Goal: Navigation & Orientation: Find specific page/section

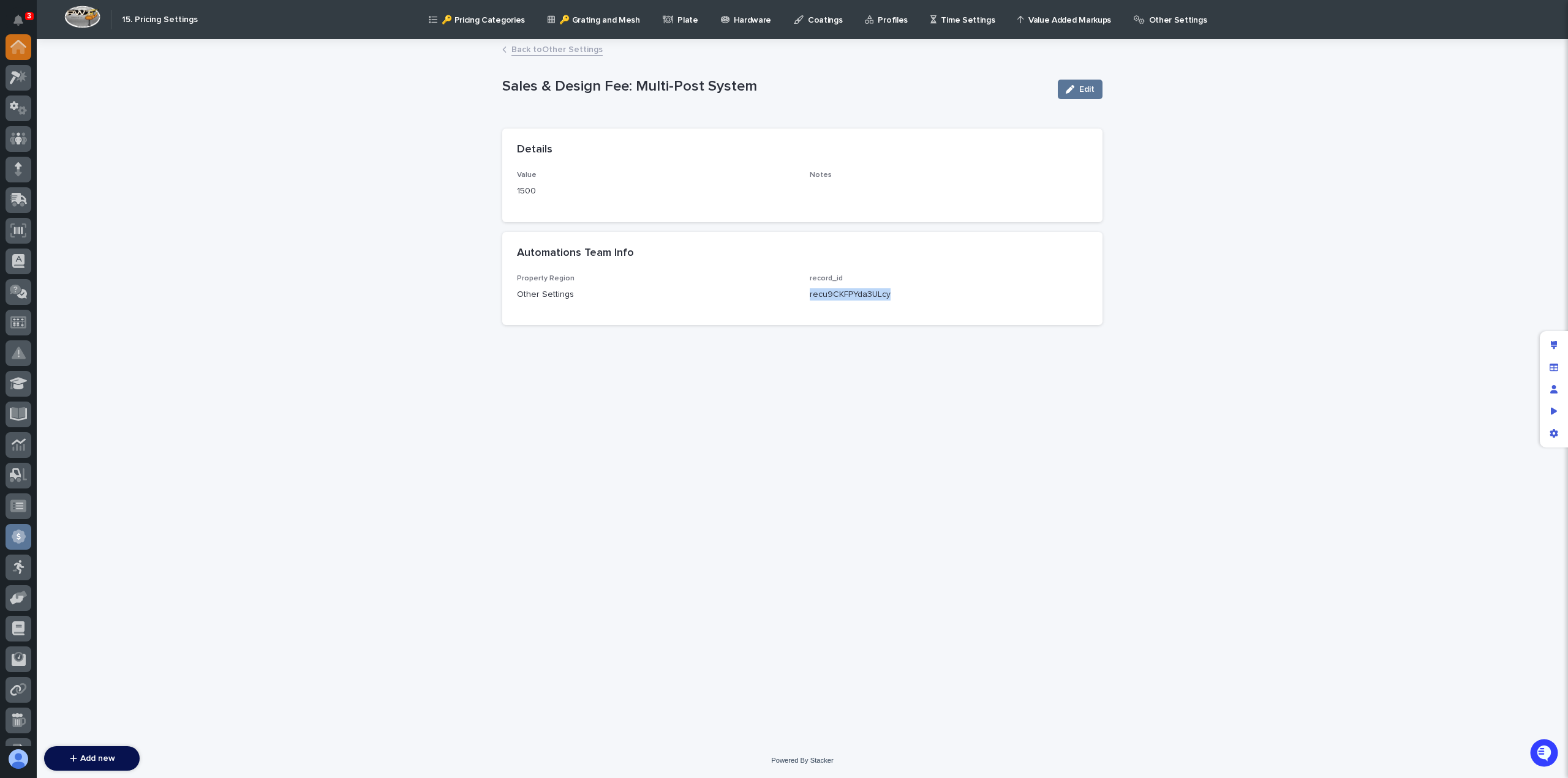
click at [24, 37] on div at bounding box center [18, 47] width 26 height 26
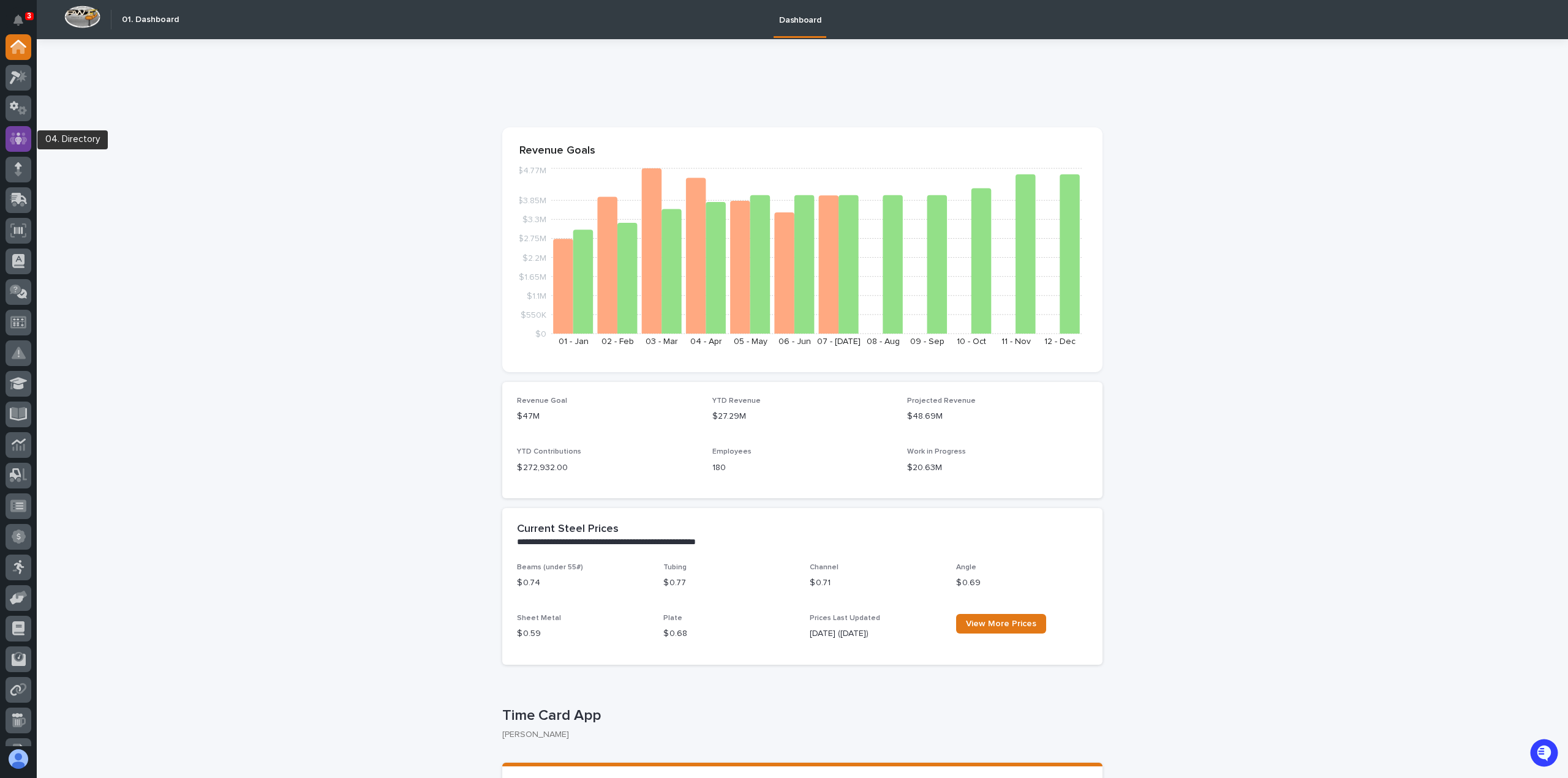
click at [11, 143] on icon at bounding box center [18, 138] width 18 height 13
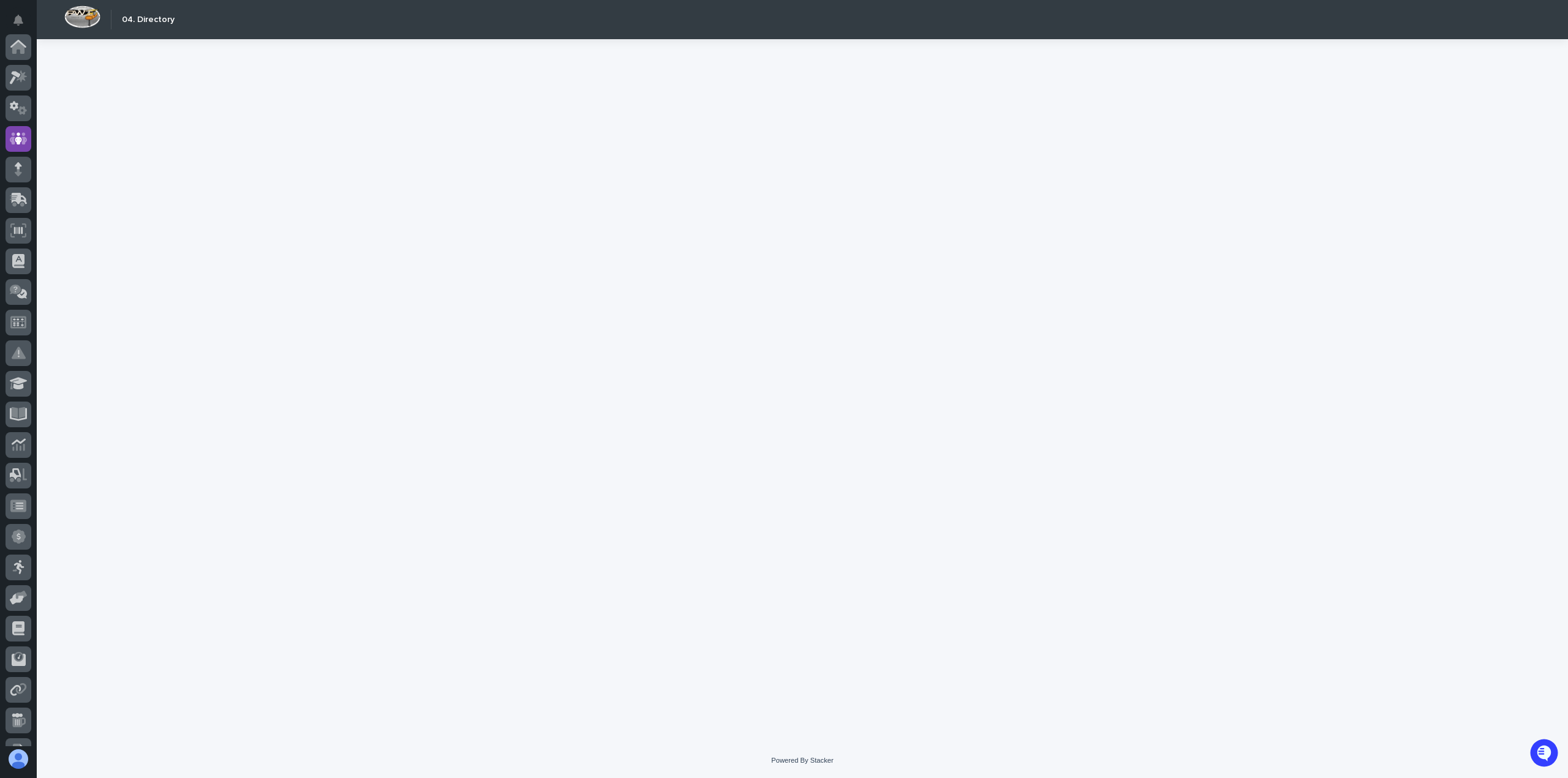
scroll to position [92, 0]
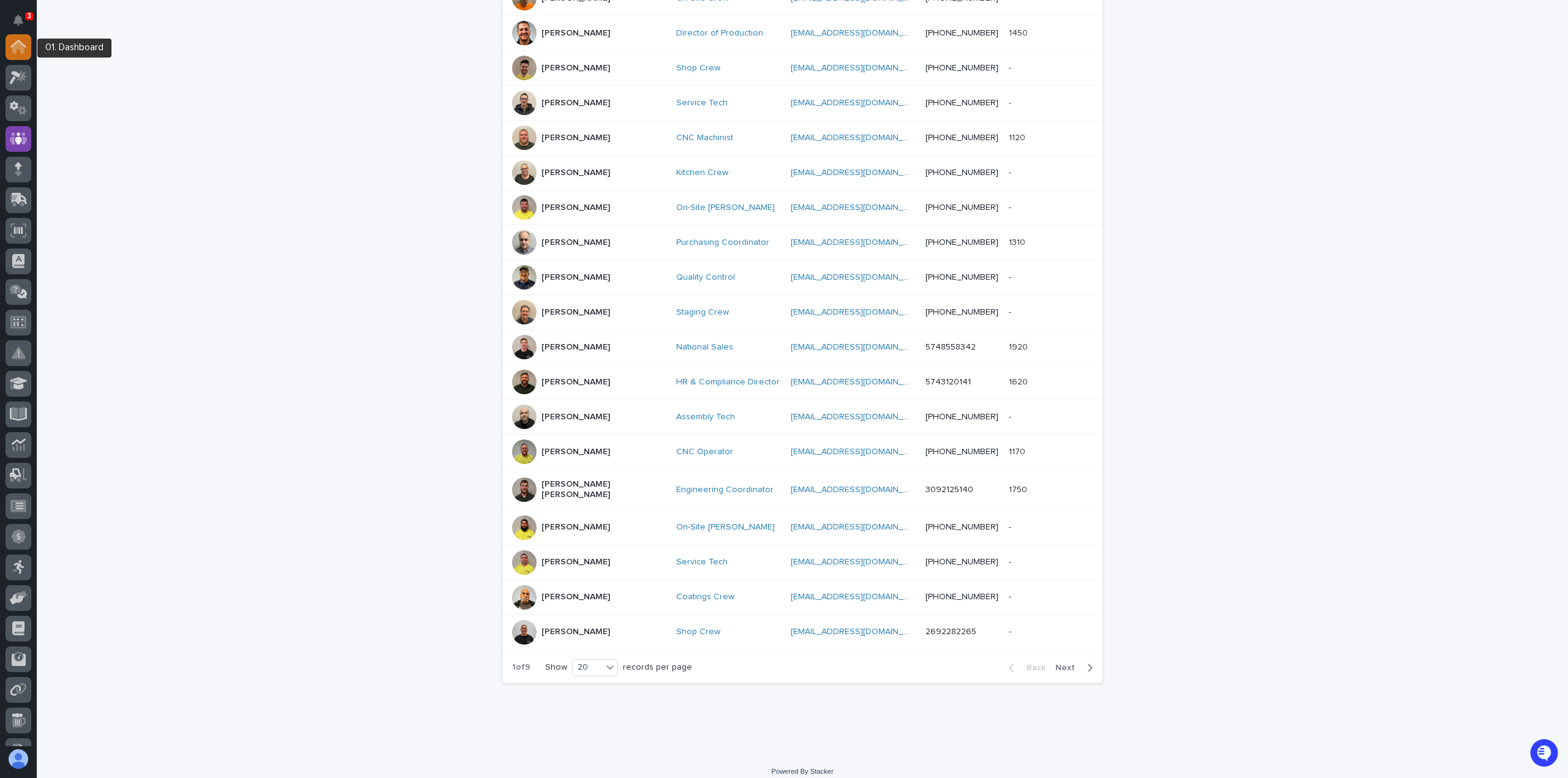
click at [27, 41] on div at bounding box center [18, 47] width 26 height 26
